Goal: Task Accomplishment & Management: Use online tool/utility

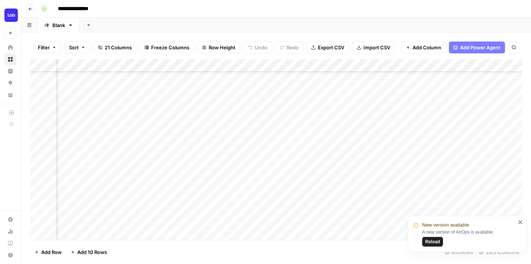
scroll to position [332, 897]
click at [268, 152] on div "Add Column" at bounding box center [276, 149] width 492 height 181
click at [448, 160] on div "Add Column" at bounding box center [276, 149] width 492 height 181
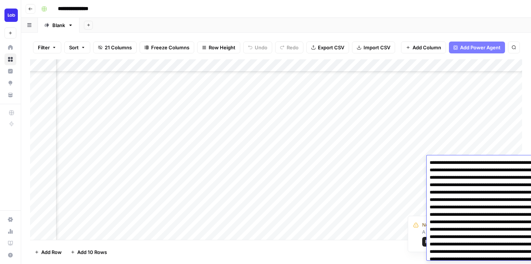
scroll to position [60780, 0]
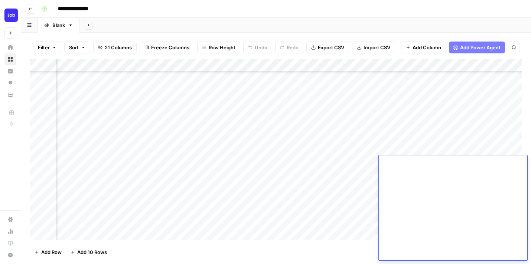
click at [361, 151] on div "Add Column" at bounding box center [276, 149] width 492 height 181
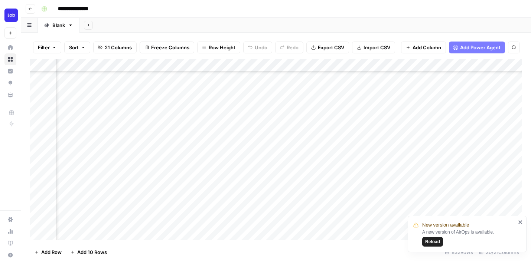
scroll to position [332, 1127]
click at [274, 160] on div "Add Column" at bounding box center [276, 149] width 492 height 181
click at [387, 131] on div "Add Column" at bounding box center [276, 149] width 492 height 181
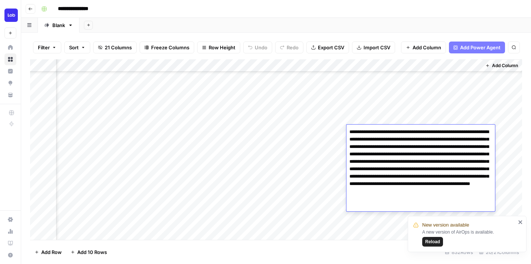
click at [386, 119] on div "Add Column" at bounding box center [276, 149] width 492 height 181
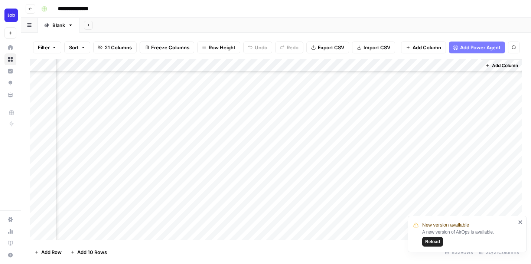
click at [247, 133] on div "Add Column" at bounding box center [276, 149] width 492 height 181
click at [247, 132] on div "Add Column" at bounding box center [276, 149] width 492 height 181
click at [253, 120] on div "Add Column" at bounding box center [276, 149] width 492 height 181
click at [252, 132] on div "Add Column" at bounding box center [276, 149] width 492 height 181
click at [121, 131] on div "Add Column" at bounding box center [276, 149] width 492 height 181
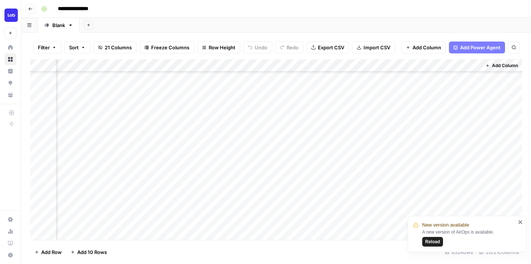
click at [121, 131] on div "Add Column" at bounding box center [276, 149] width 492 height 181
click at [123, 118] on div "Add Column" at bounding box center [276, 149] width 492 height 181
click at [122, 129] on div "Add Column" at bounding box center [276, 149] width 492 height 181
click at [519, 222] on icon "close" at bounding box center [520, 222] width 5 height 6
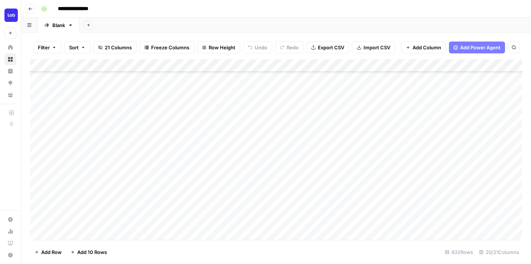
click at [149, 115] on div "Add Column" at bounding box center [276, 149] width 492 height 181
